Goal: Task Accomplishment & Management: Manage account settings

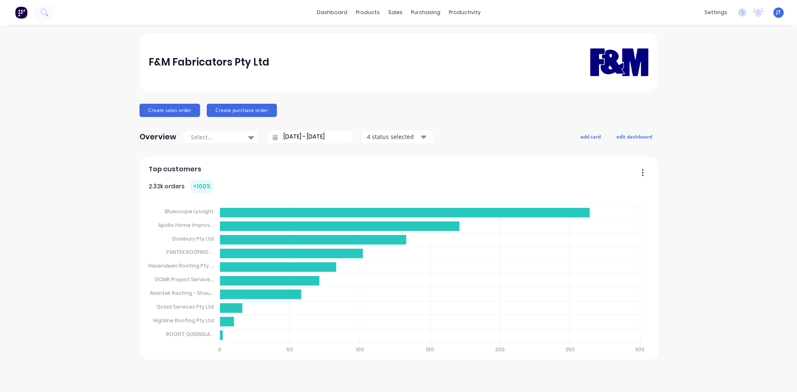
click at [669, 107] on div "F&M Fabricators Pty Ltd Create sales order Create purchase order Overview Selec…" at bounding box center [398, 208] width 797 height 351
click at [37, 12] on button at bounding box center [44, 12] width 21 height 17
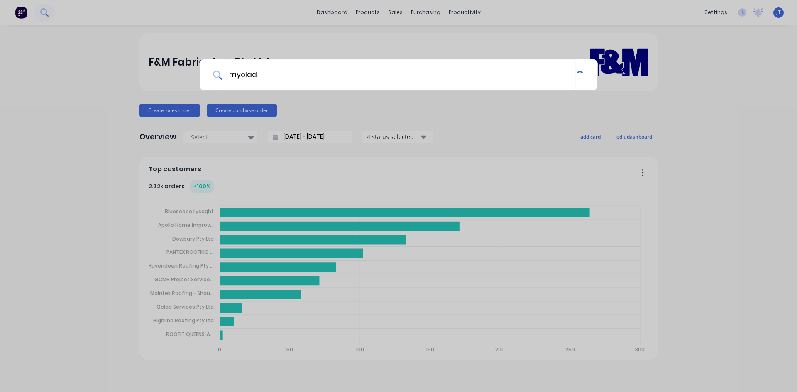
type input "myclad"
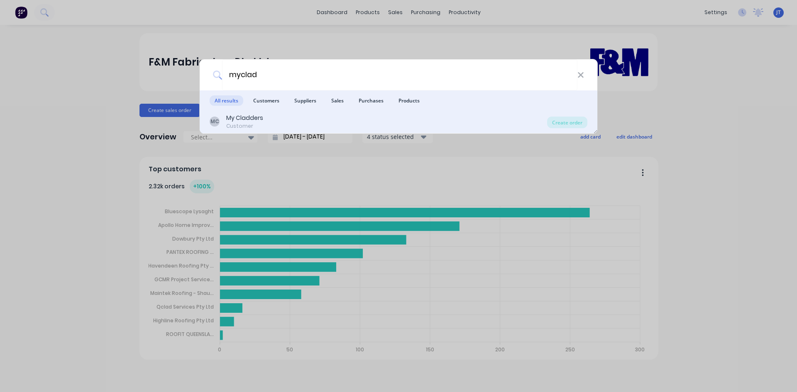
click at [407, 122] on div "MC My Cladders Customer" at bounding box center [378, 122] width 337 height 16
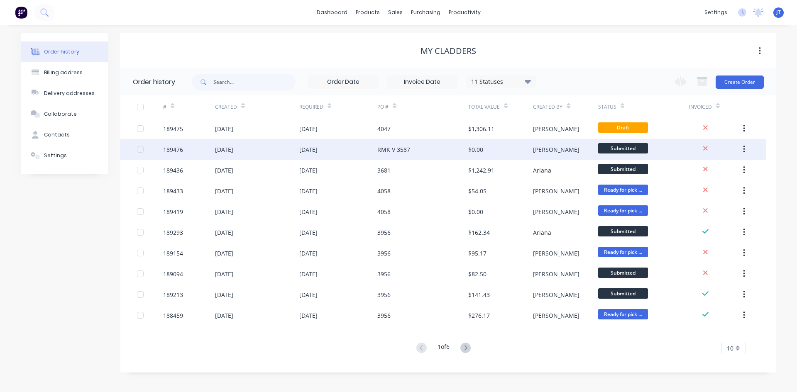
click at [491, 148] on div "$0.00" at bounding box center [500, 149] width 65 height 21
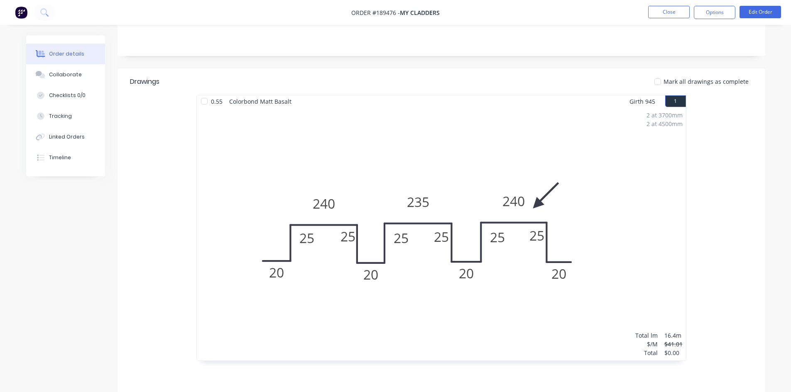
scroll to position [157, 0]
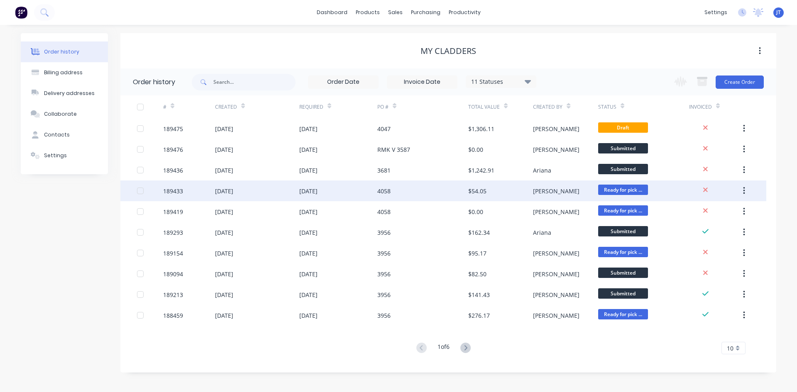
click at [484, 188] on div "$54.05" at bounding box center [477, 191] width 18 height 9
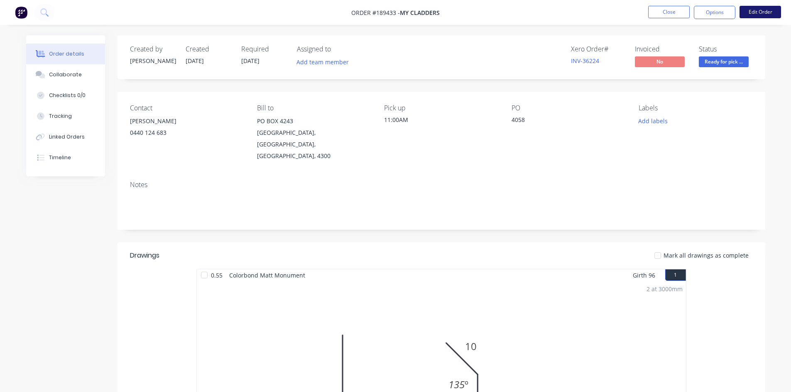
click at [754, 12] on button "Edit Order" at bounding box center [760, 12] width 42 height 12
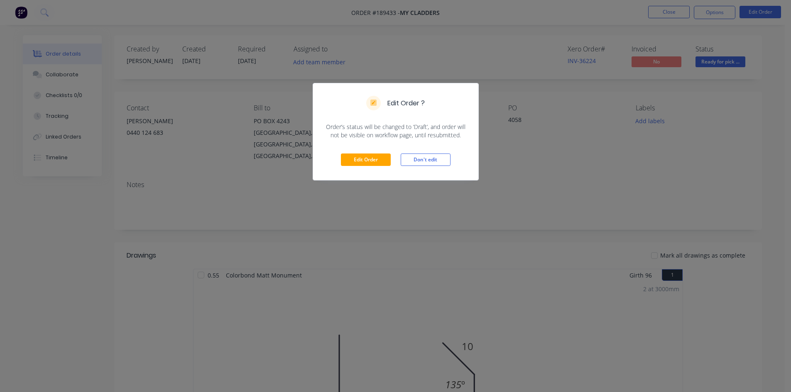
click at [335, 166] on div "Edit Order Don't edit" at bounding box center [395, 159] width 165 height 41
click at [361, 156] on button "Edit Order" at bounding box center [366, 160] width 50 height 12
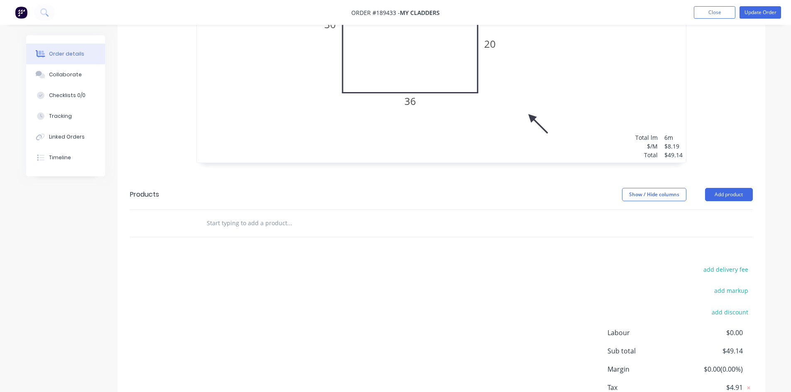
scroll to position [434, 0]
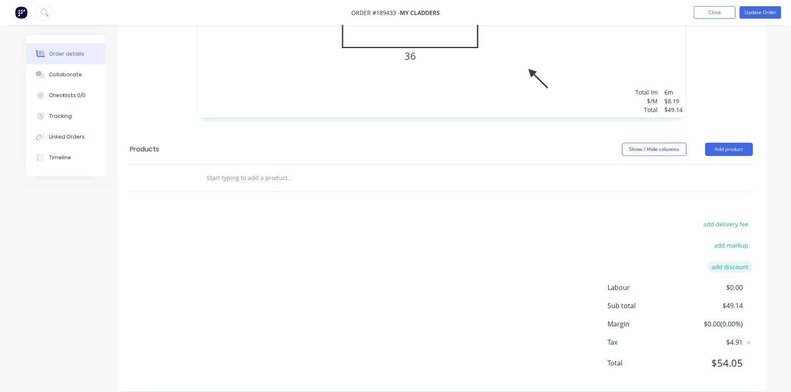
click at [735, 261] on button "add discount" at bounding box center [729, 266] width 45 height 11
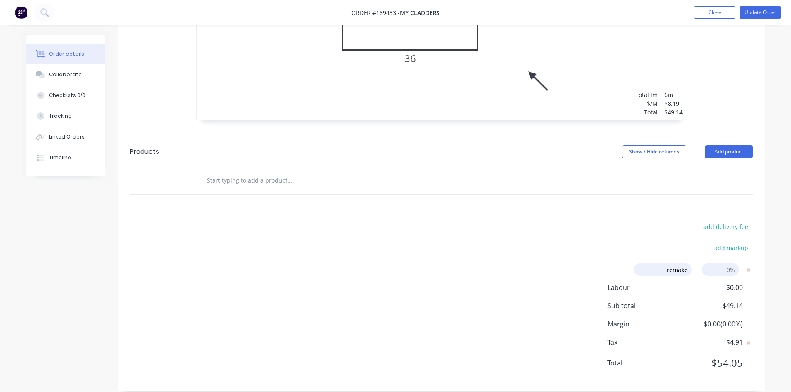
type input "remake"
type input "100"
click at [533, 264] on div "add delivery fee add markup remake remake Discount name (Optional) 100 100 0% L…" at bounding box center [441, 300] width 623 height 158
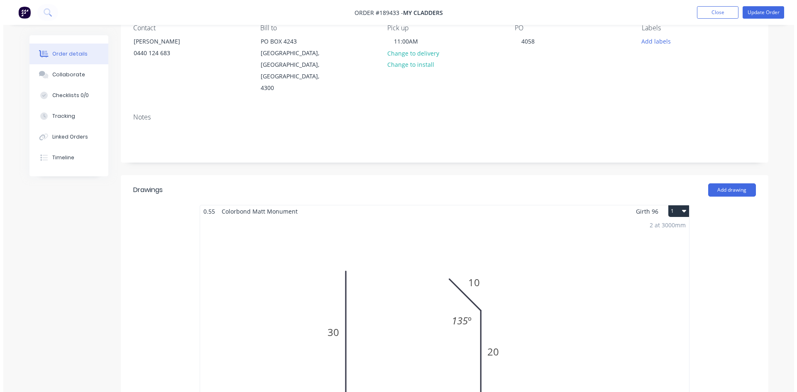
scroll to position [0, 0]
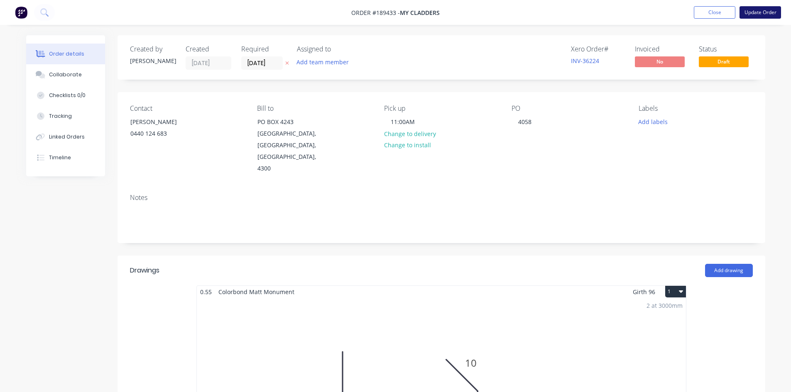
click at [757, 15] on button "Update Order" at bounding box center [760, 12] width 42 height 12
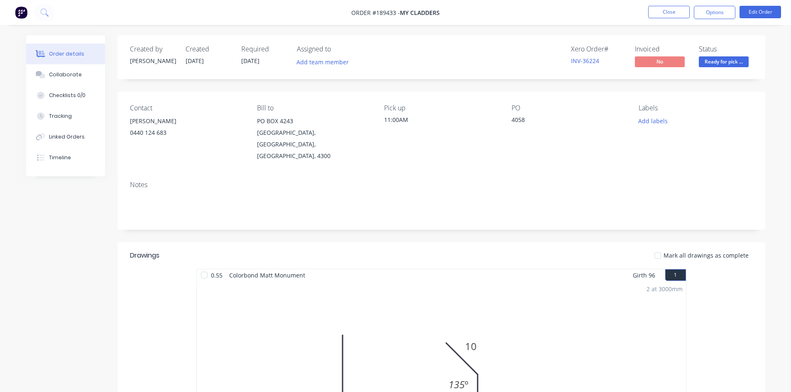
click at [16, 10] on img at bounding box center [21, 12] width 12 height 12
